Goal: Task Accomplishment & Management: Use online tool/utility

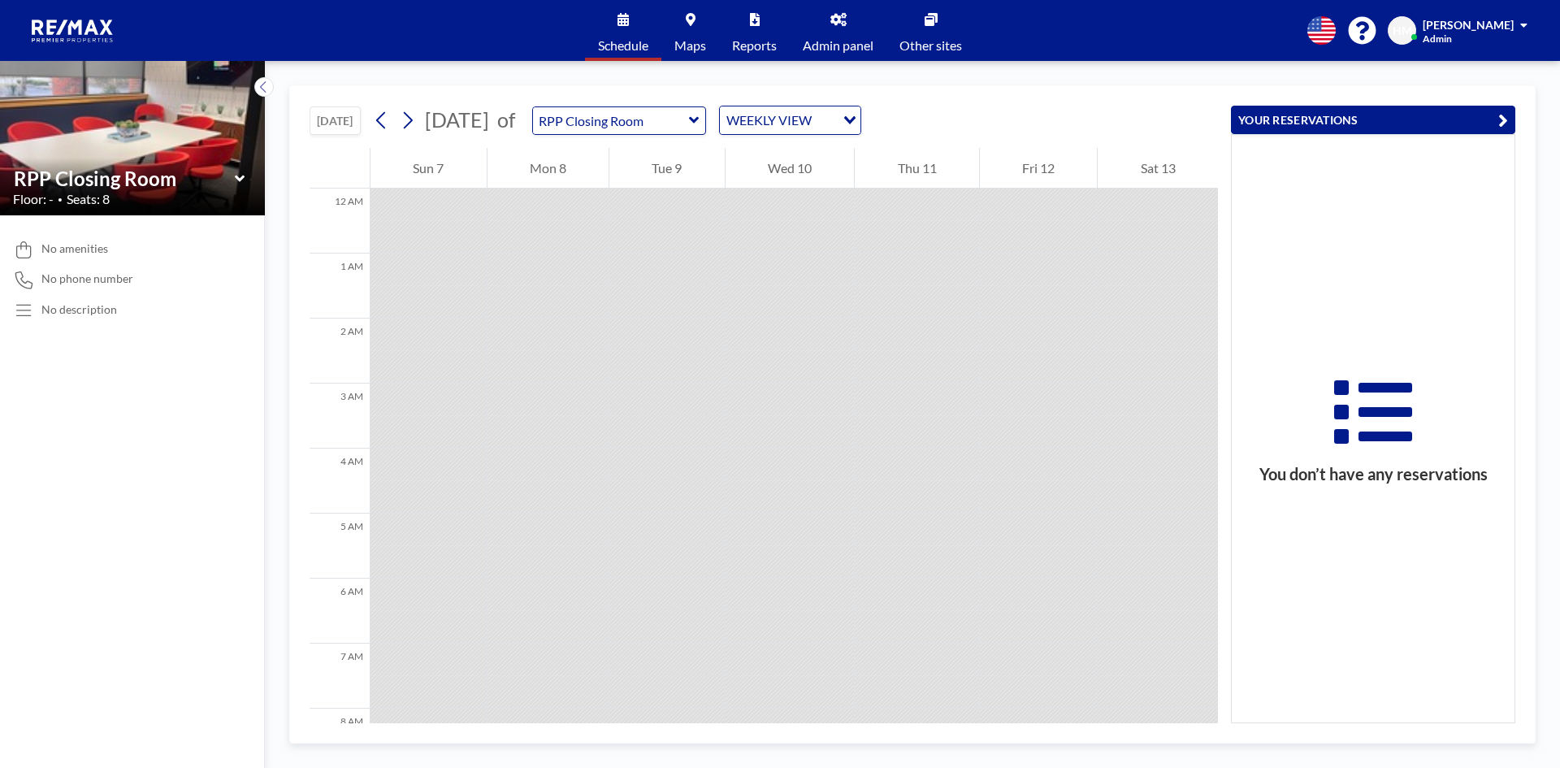
scroll to position [715, 0]
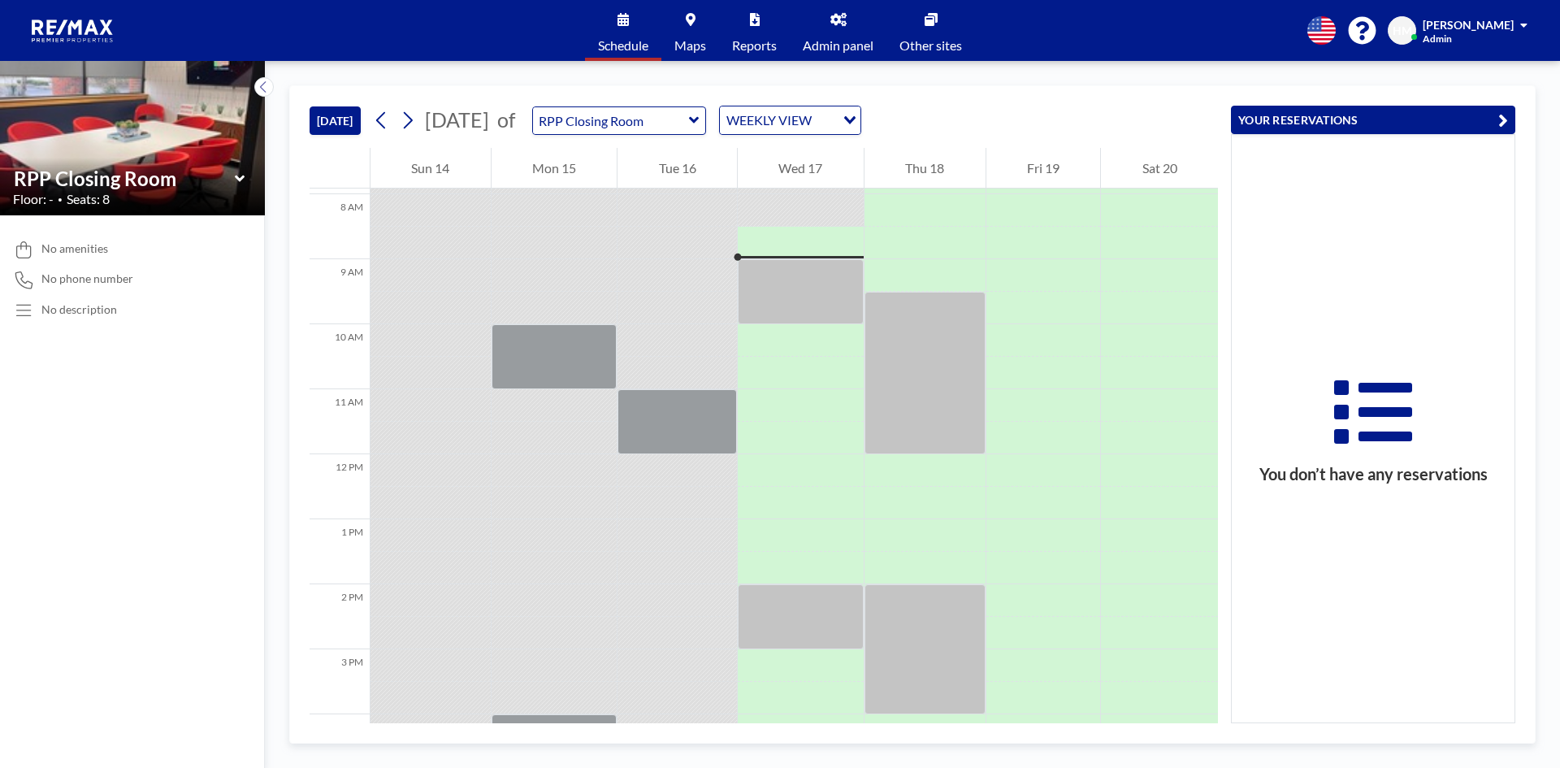
scroll to position [520, 0]
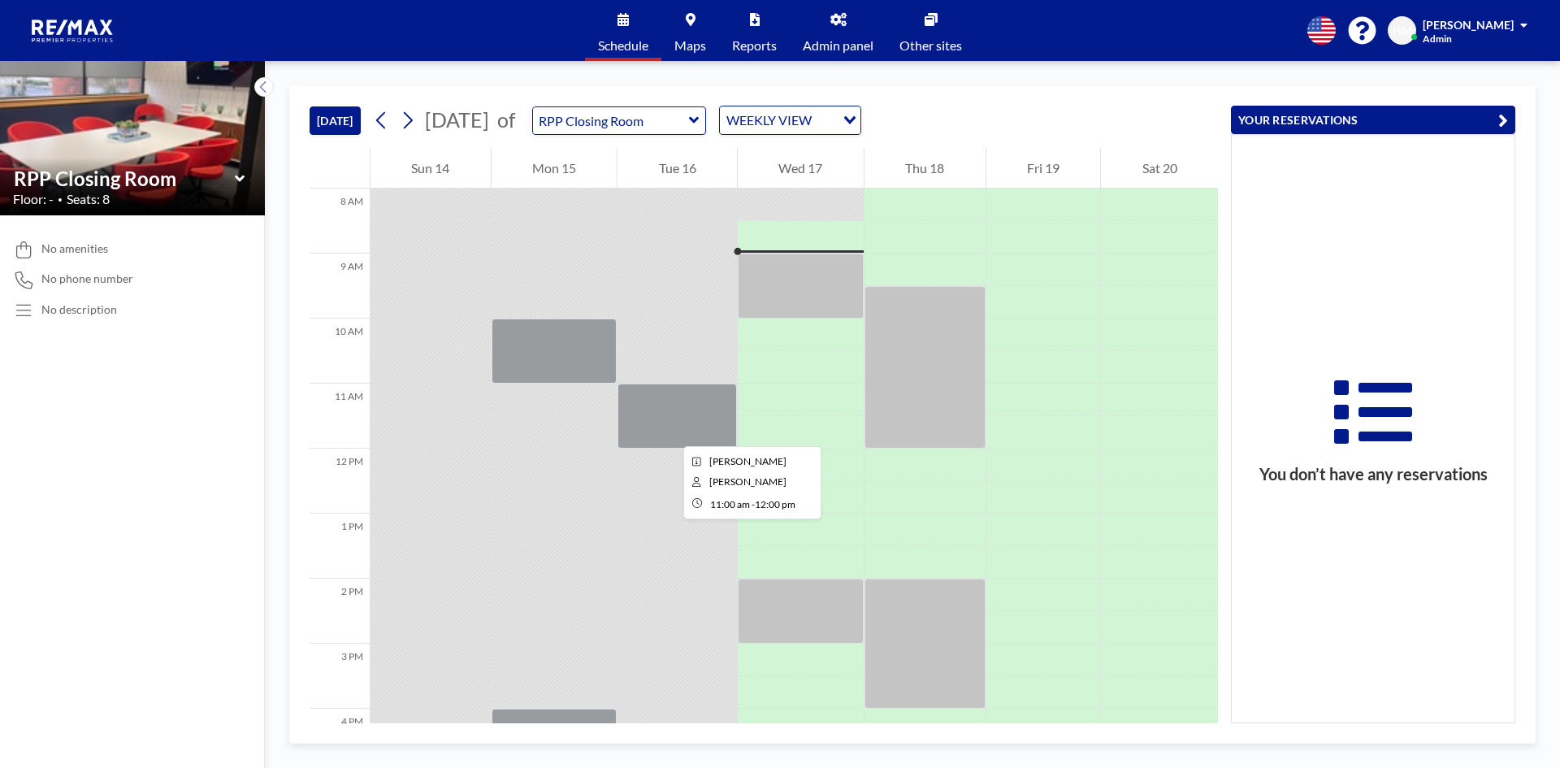
click at [670, 431] on div at bounding box center [676, 415] width 119 height 65
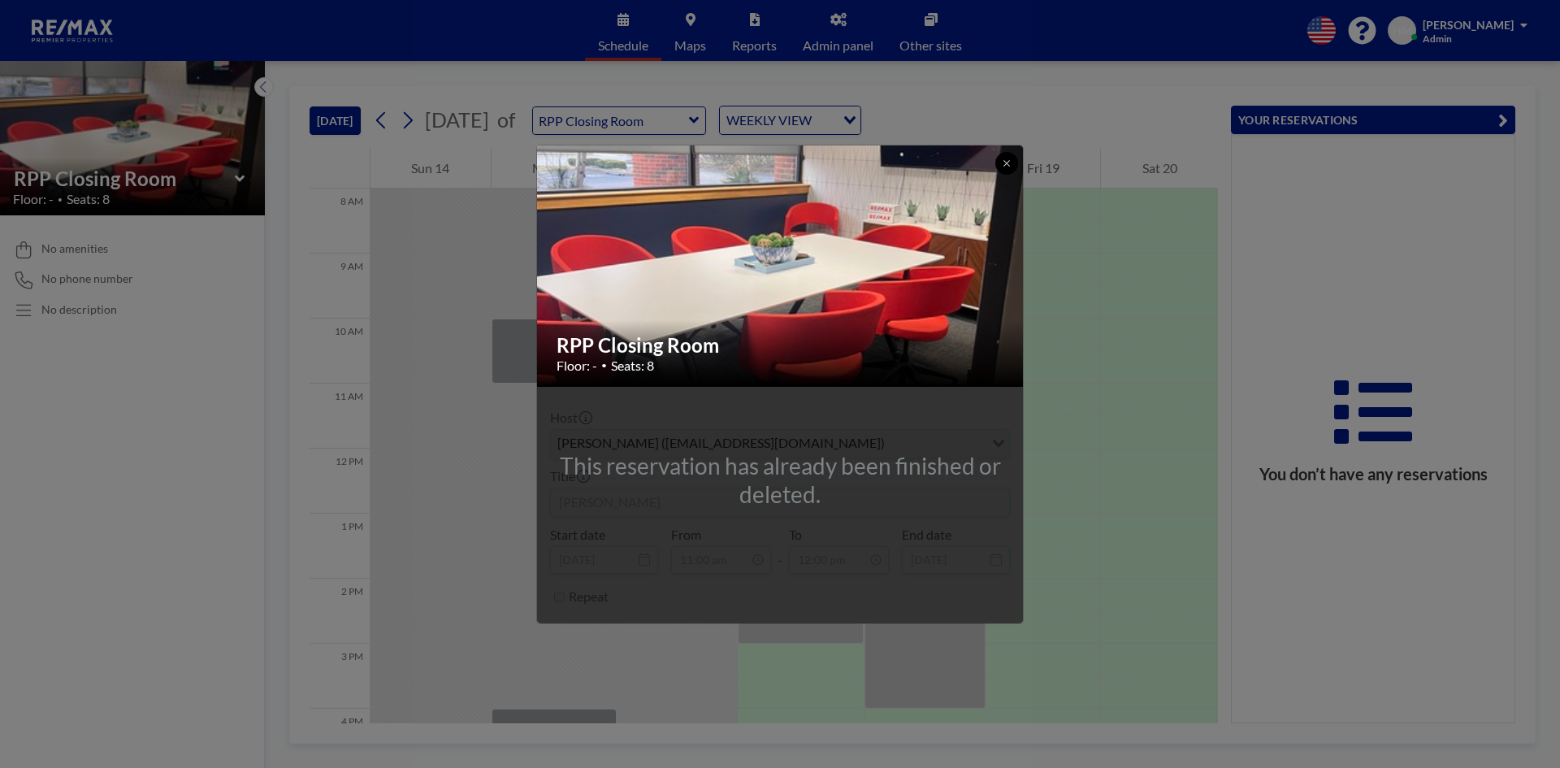
click at [1002, 165] on icon at bounding box center [1007, 163] width 10 height 10
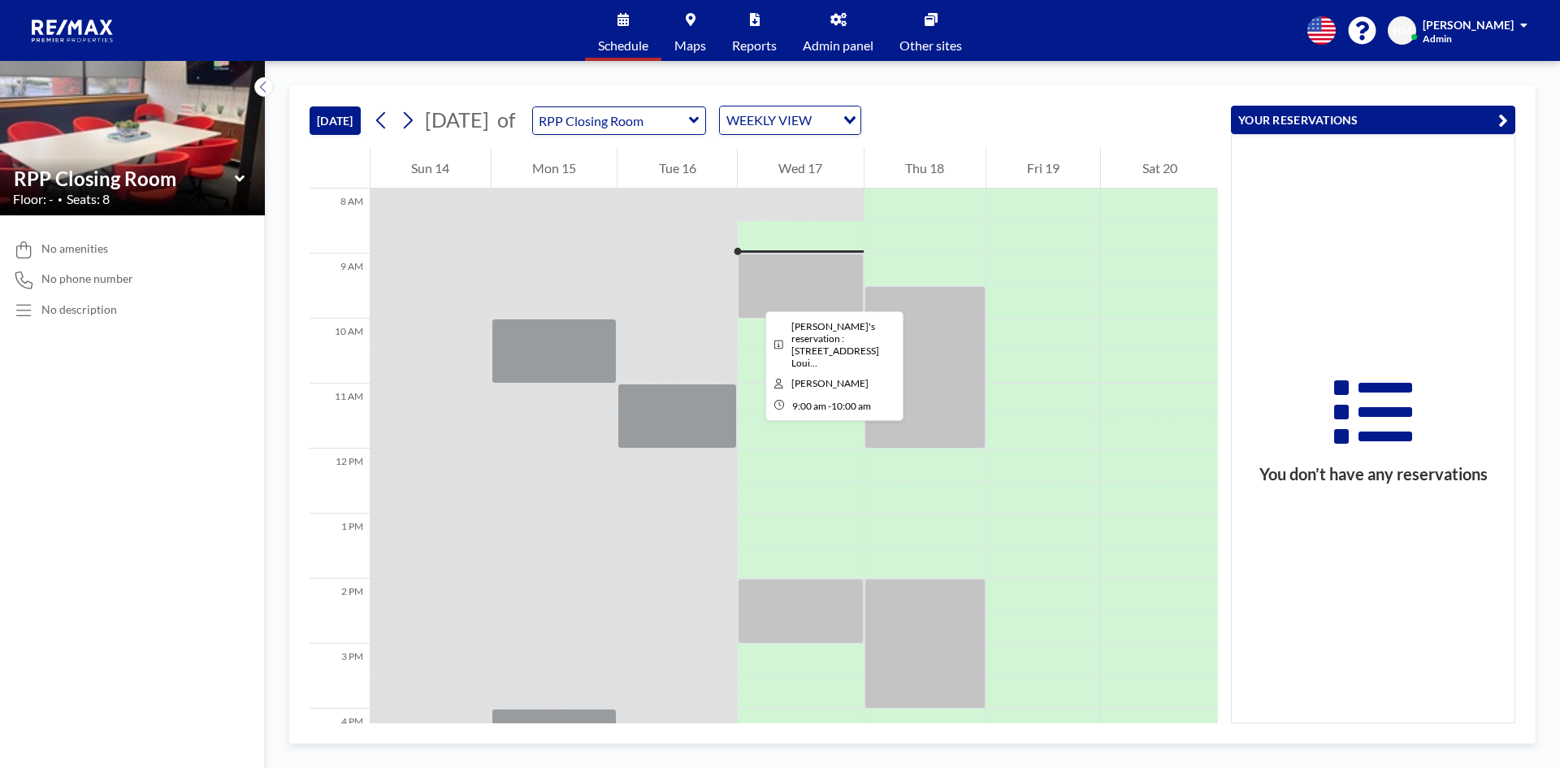
click at [752, 296] on div at bounding box center [801, 285] width 126 height 65
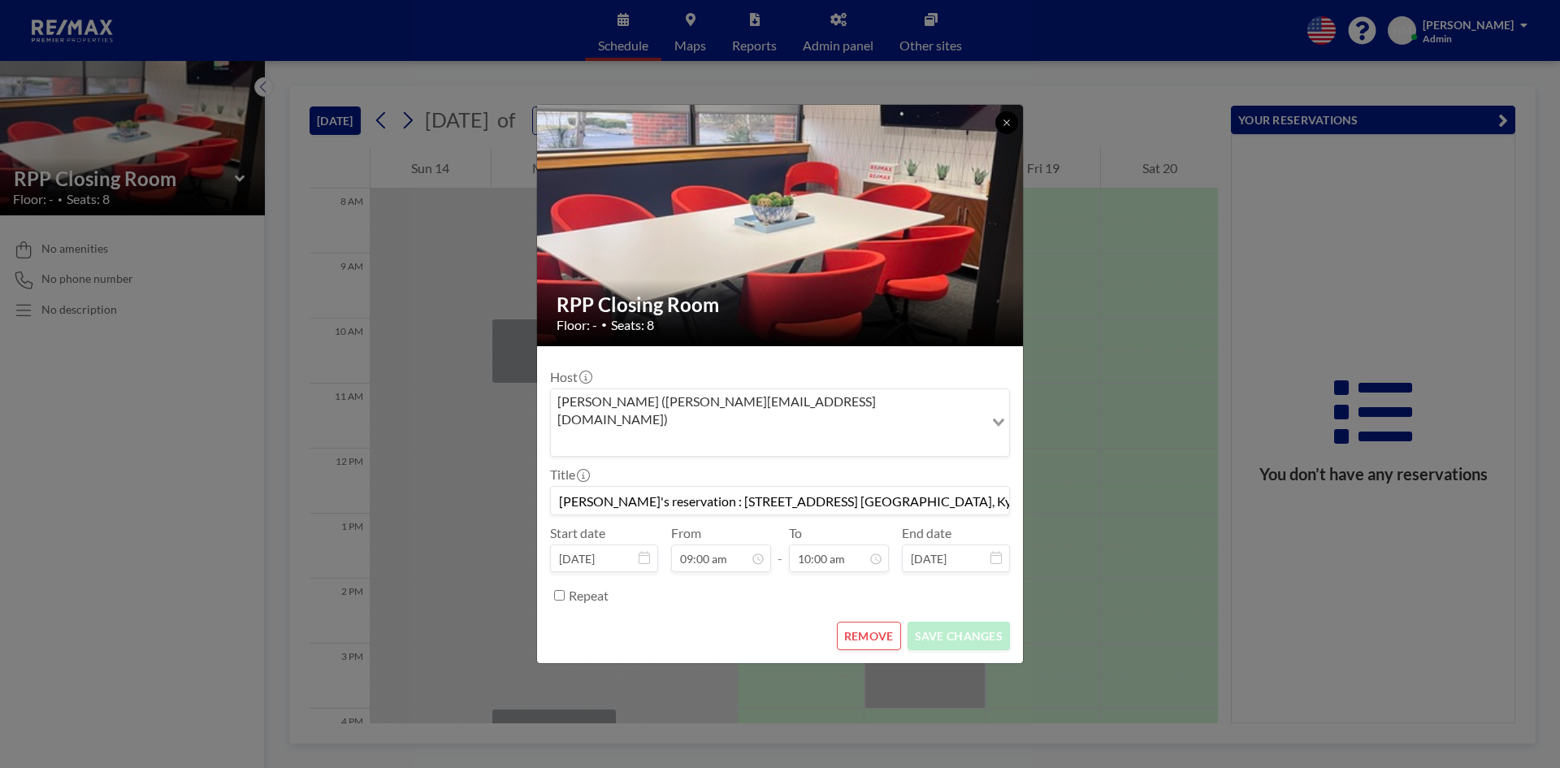
click at [1003, 134] on button at bounding box center [1006, 122] width 23 height 23
